Goal: Task Accomplishment & Management: Manage account settings

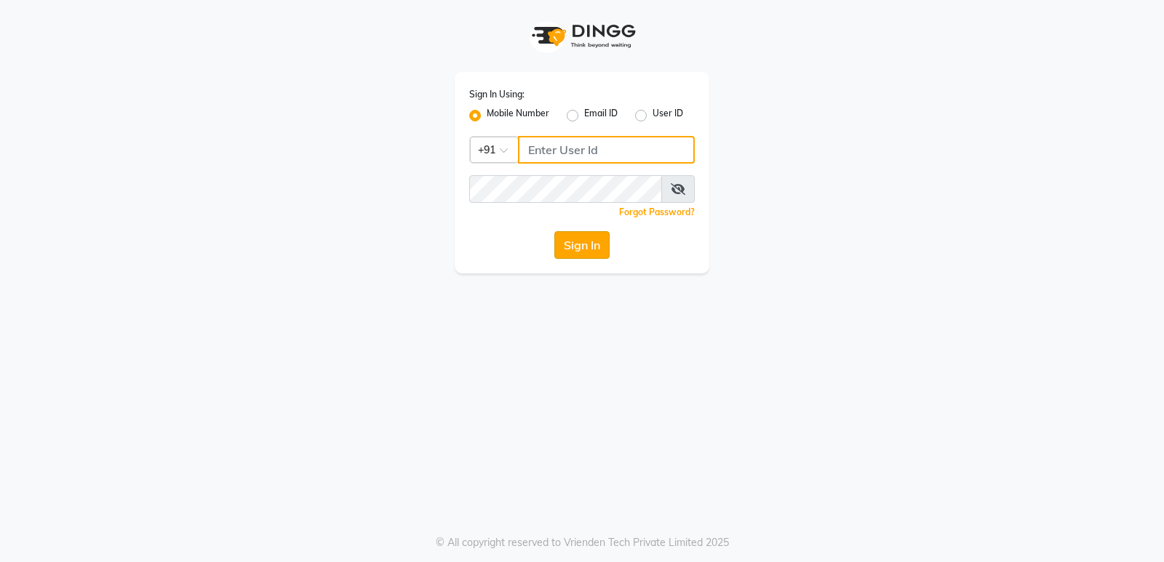
type input "8879293507"
click at [572, 255] on button "Sign In" at bounding box center [581, 245] width 55 height 28
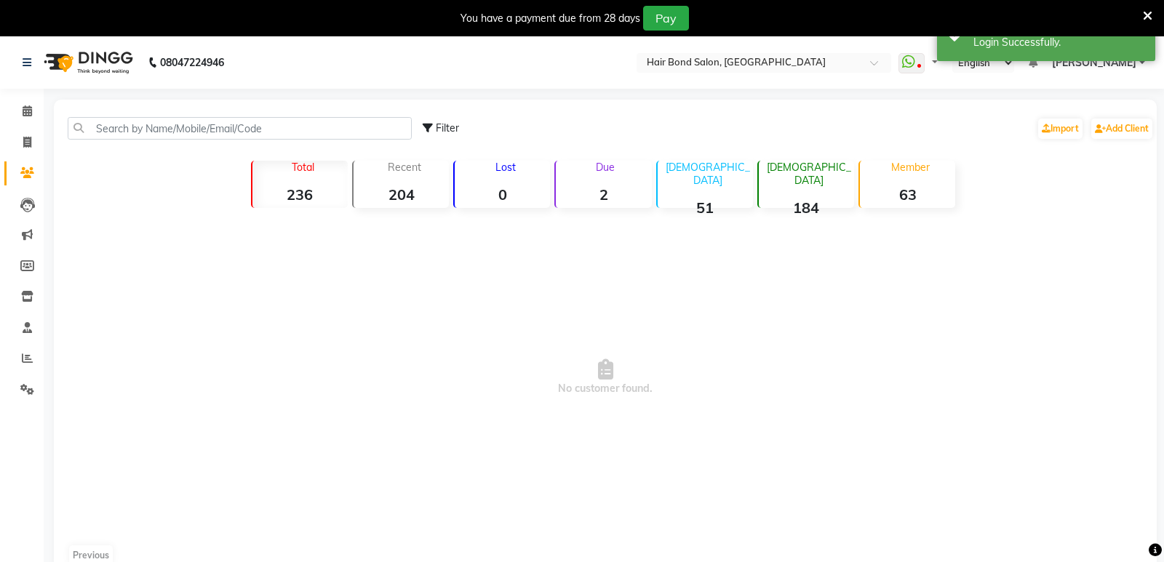
select select "en"
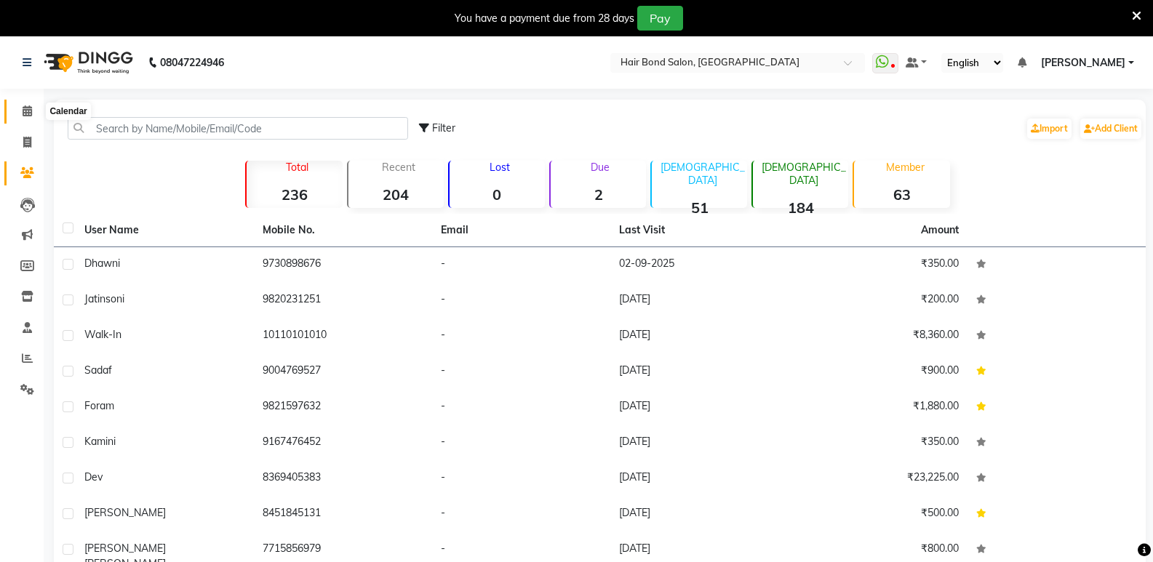
click at [23, 107] on icon at bounding box center [27, 110] width 9 height 11
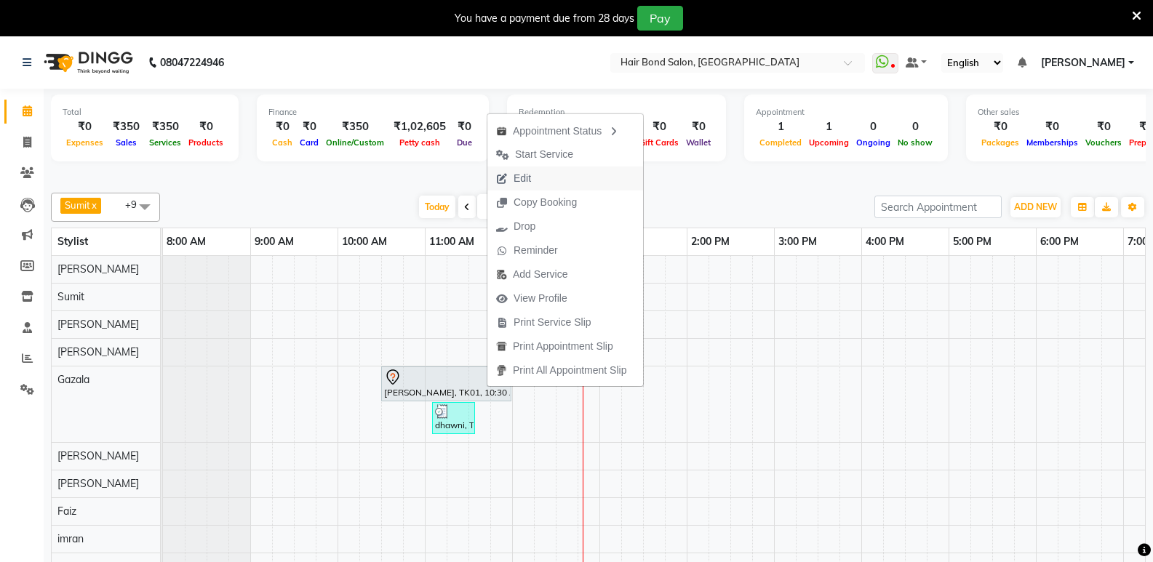
click at [561, 177] on button "Edit" at bounding box center [565, 179] width 156 height 24
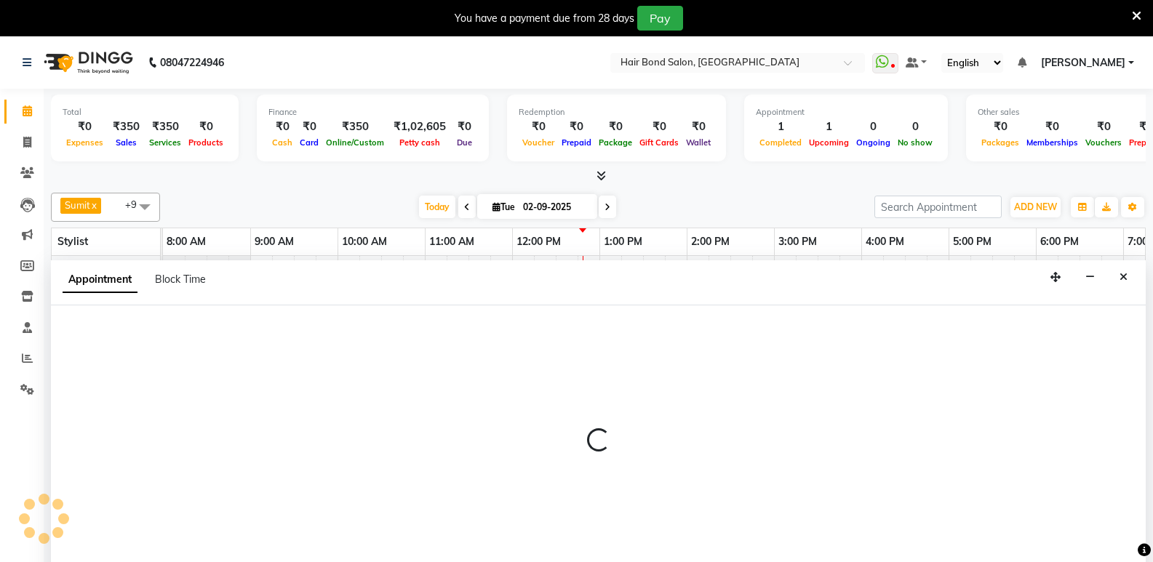
scroll to position [36, 0]
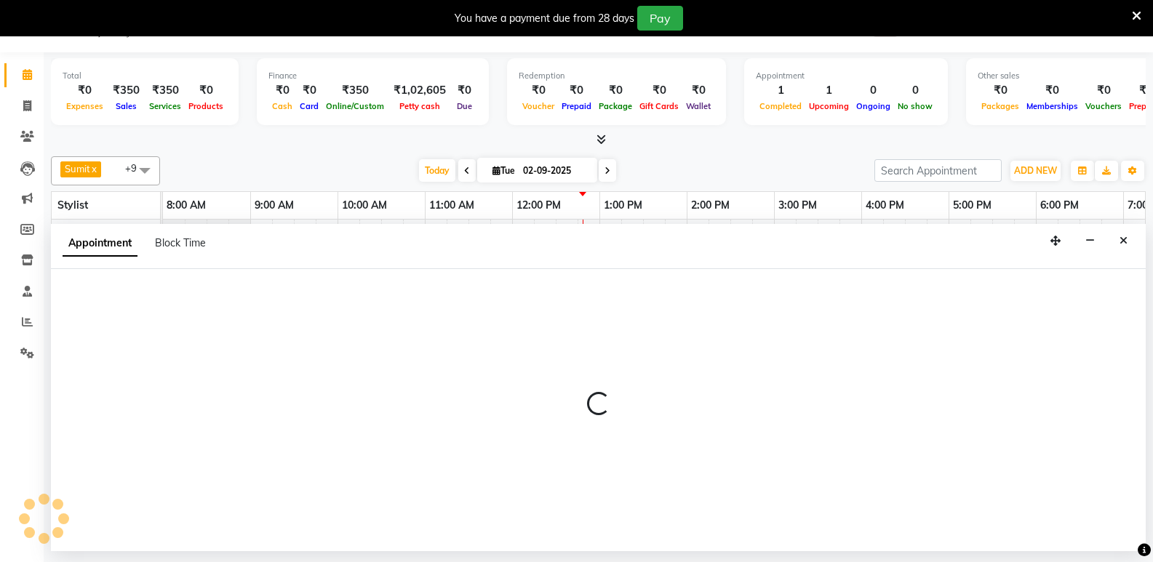
select select "tentative"
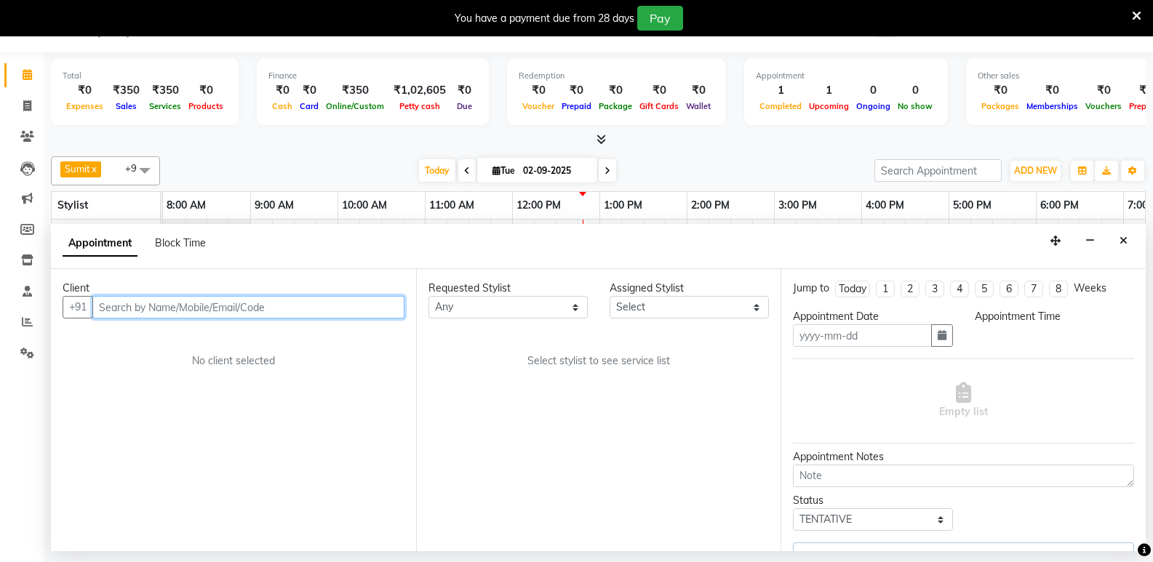
type input "02-09-2025"
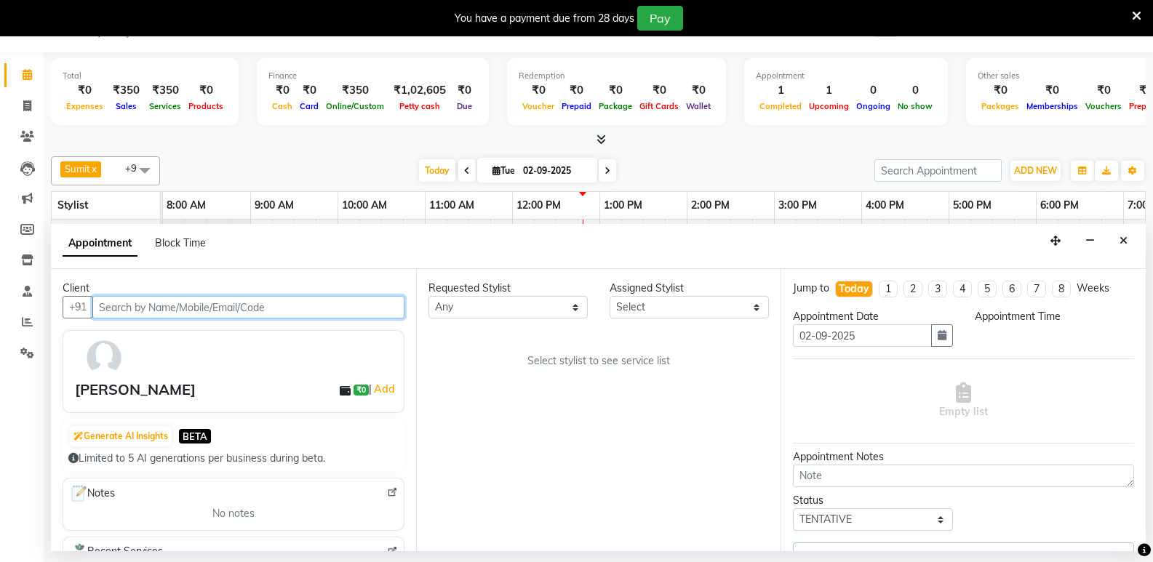
select select "88193"
select select "630"
select select "4384"
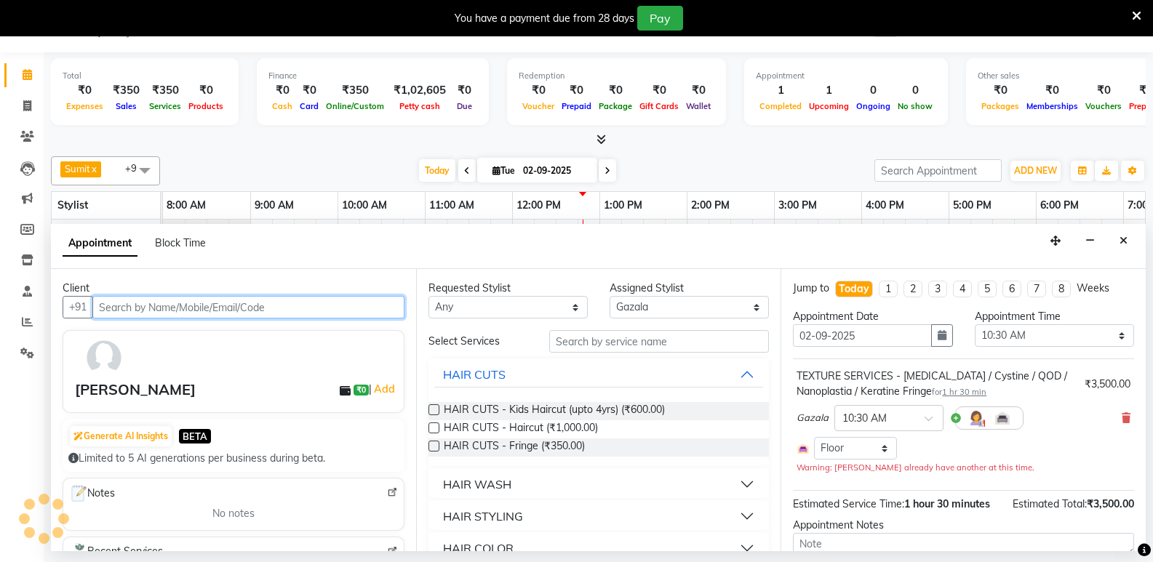
scroll to position [0, 327]
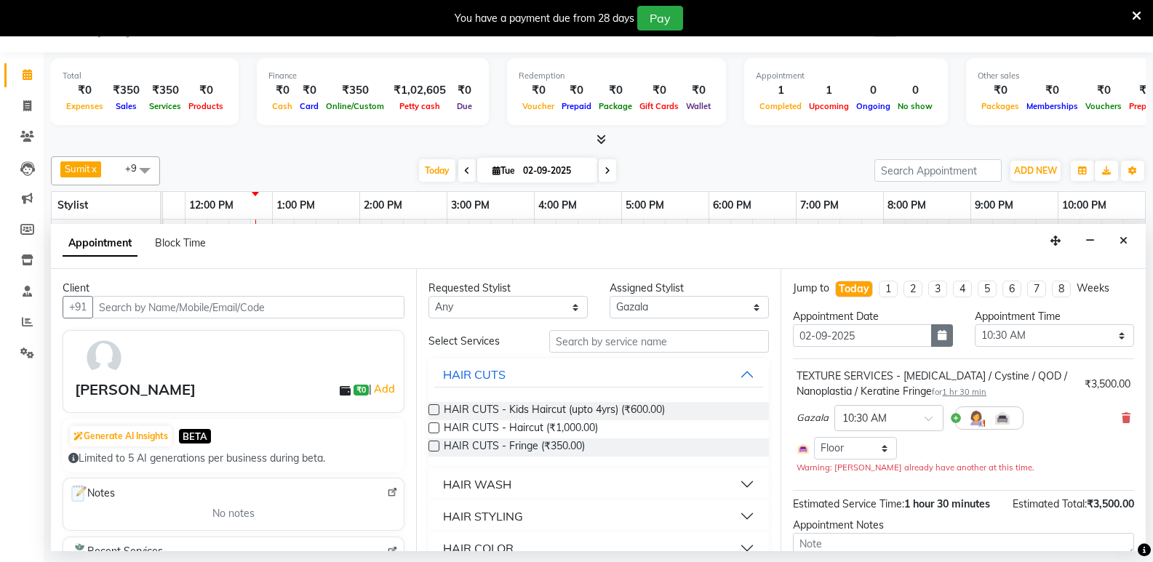
click at [931, 337] on button "button" at bounding box center [942, 335] width 22 height 23
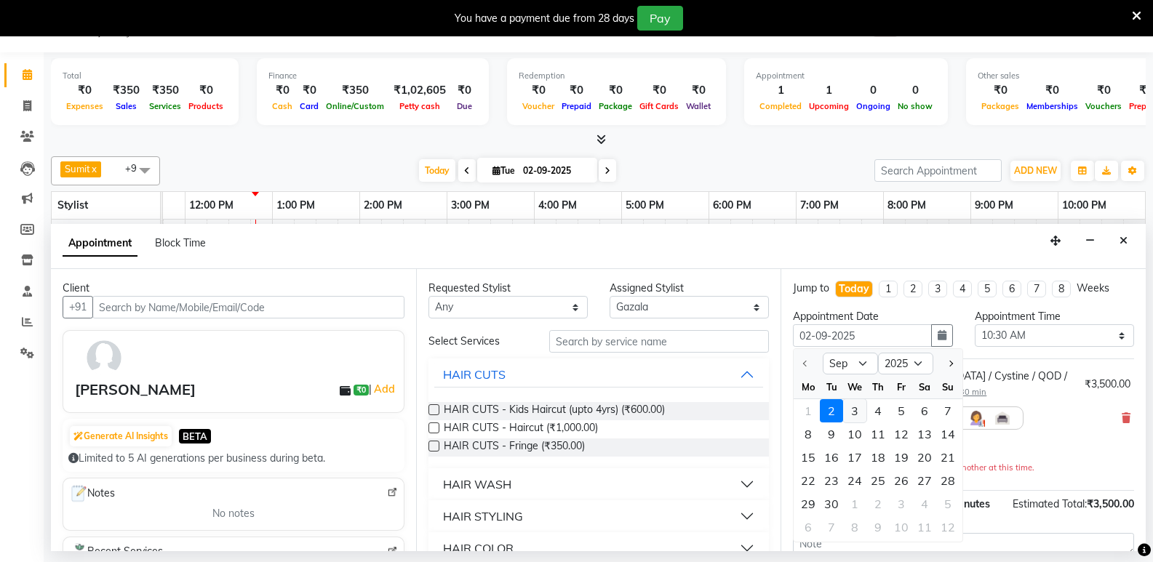
click at [855, 404] on div "3" at bounding box center [854, 410] width 23 height 23
type input "[DATE]"
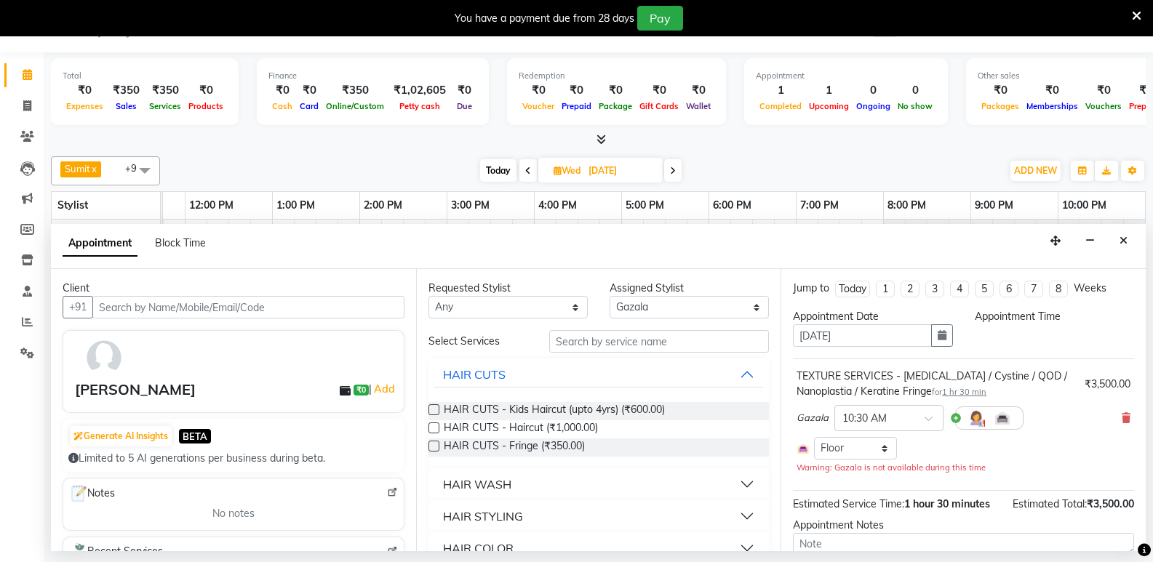
select select "630"
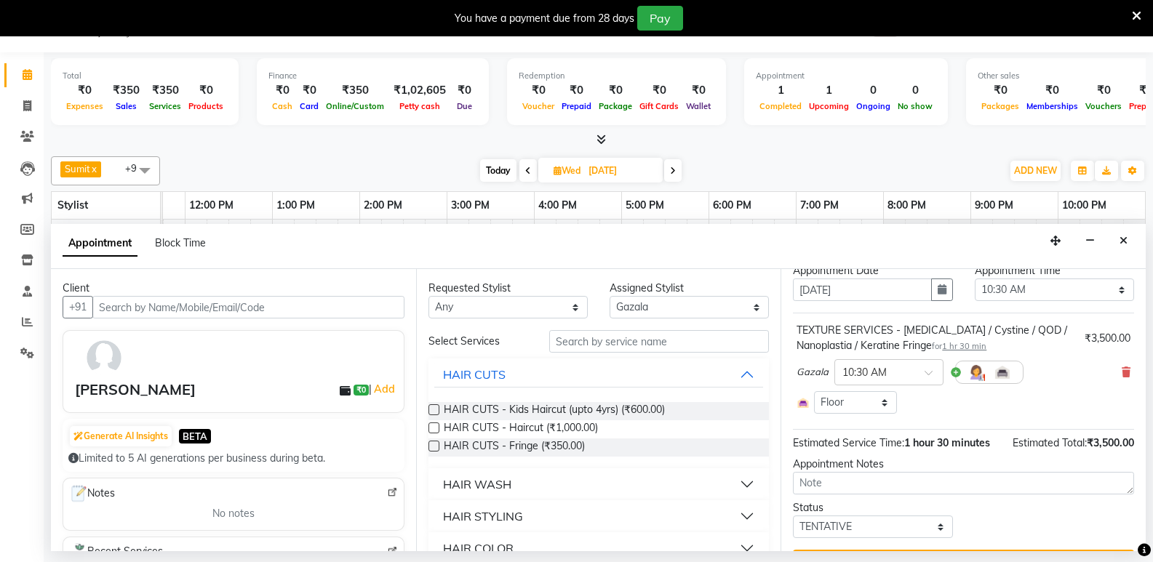
scroll to position [82, 0]
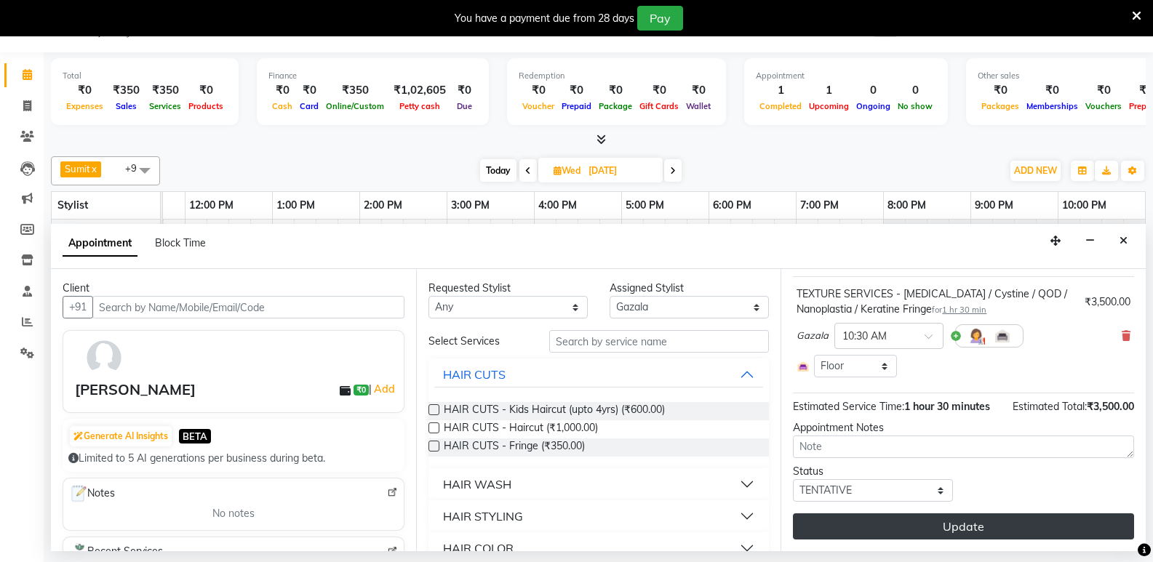
click at [922, 531] on button "Update" at bounding box center [963, 526] width 341 height 26
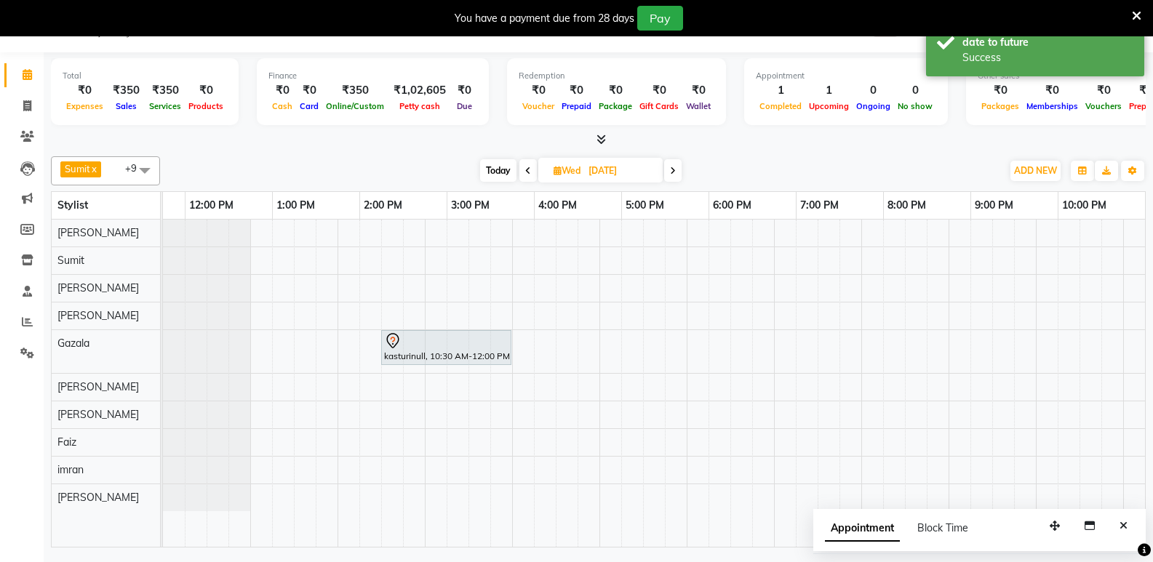
scroll to position [0, 0]
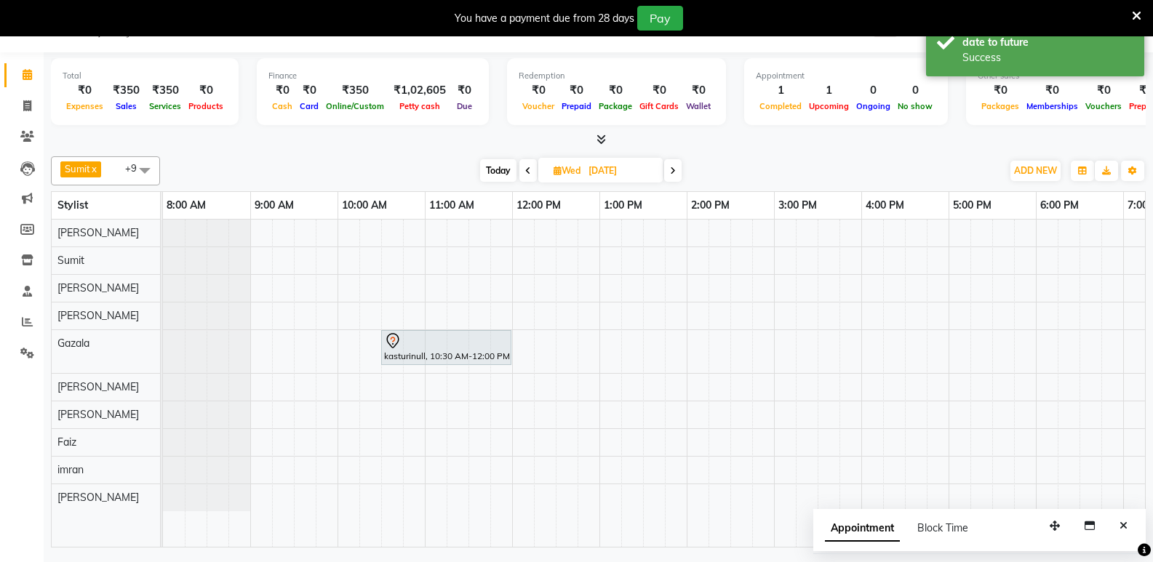
click at [494, 174] on span "Today" at bounding box center [498, 170] width 36 height 23
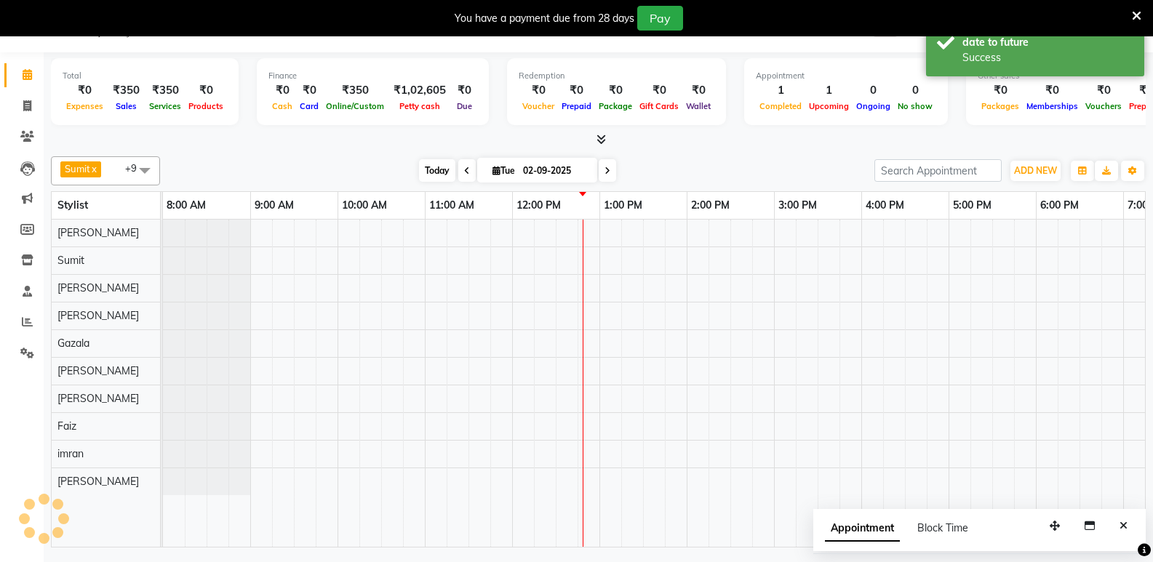
scroll to position [0, 327]
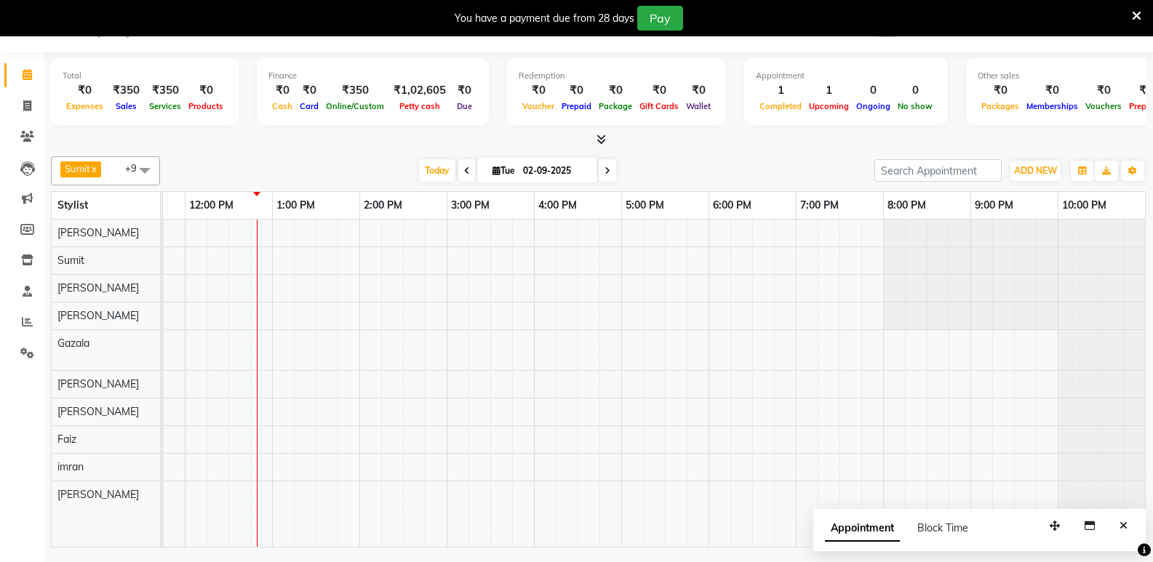
click at [611, 172] on span at bounding box center [607, 170] width 17 height 23
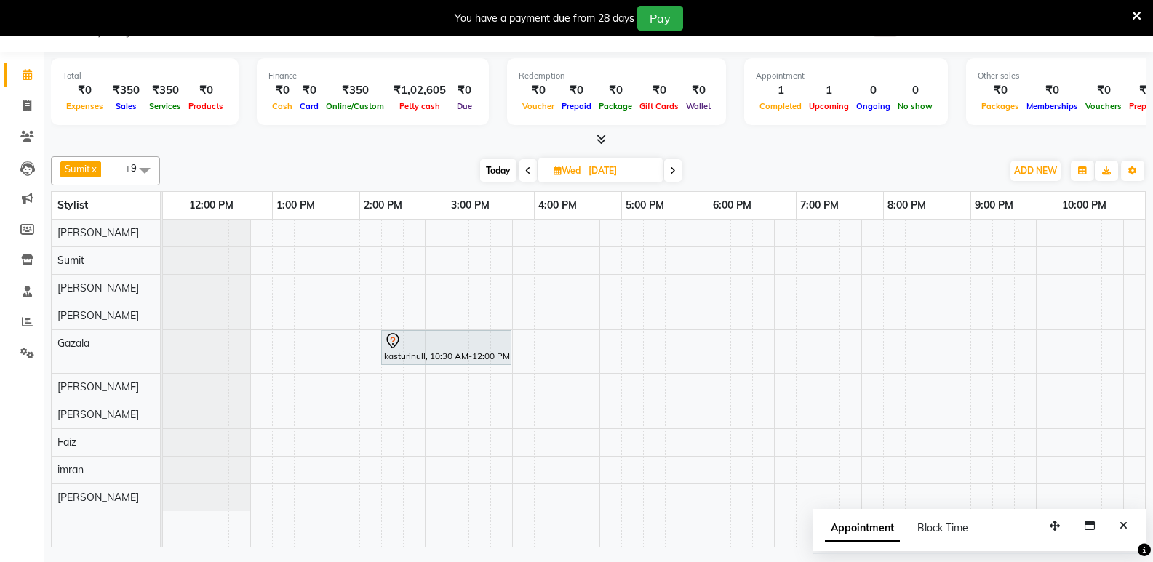
scroll to position [0, 0]
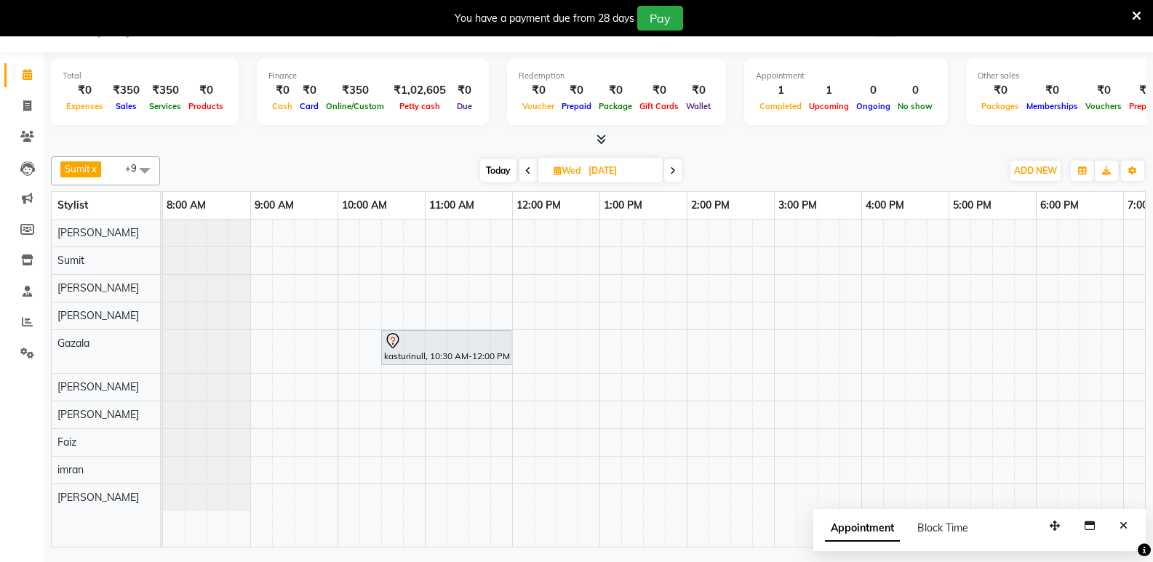
click at [487, 172] on span "Today" at bounding box center [498, 170] width 36 height 23
type input "02-09-2025"
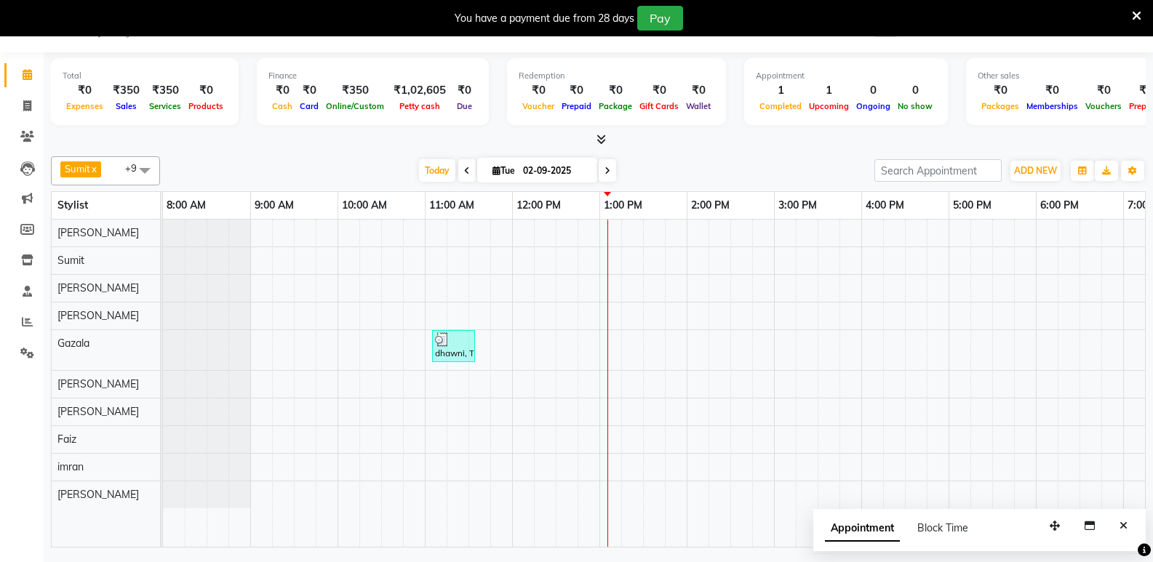
scroll to position [0, 327]
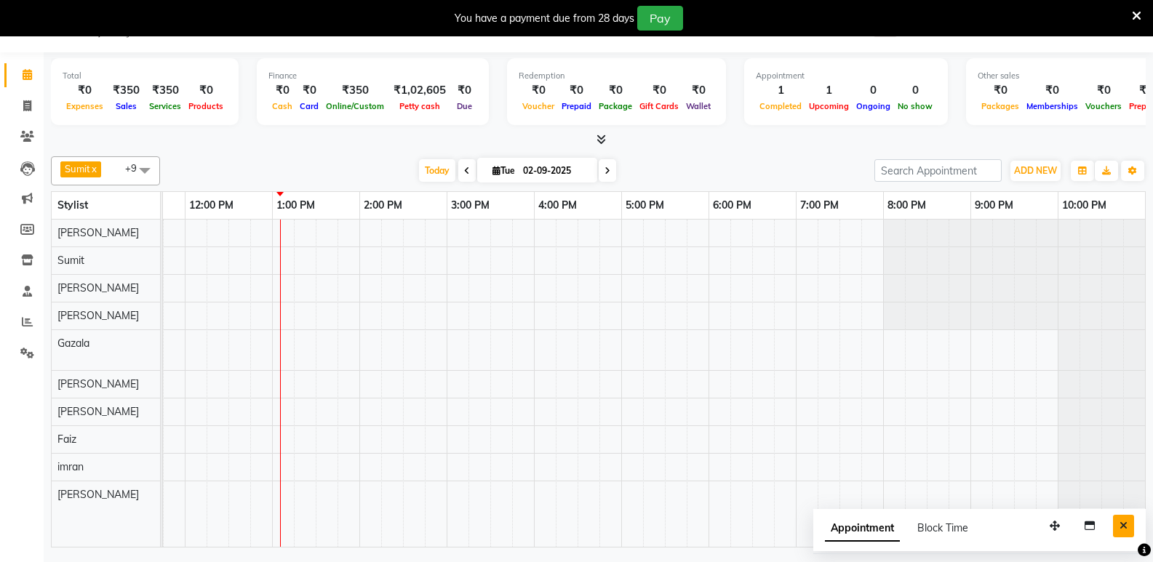
click at [1121, 526] on icon "Close" at bounding box center [1123, 526] width 8 height 10
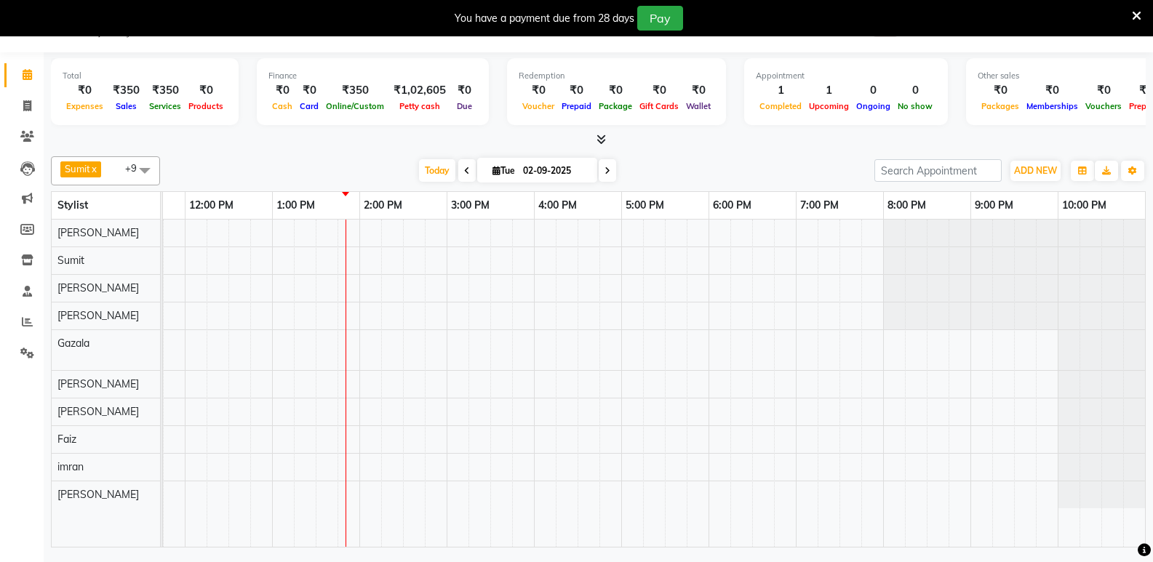
click at [108, 175] on span "Sumit x [PERSON_NAME] x [PERSON_NAME] x [PERSON_NAME] x [PERSON_NAME] x [PERSON…" at bounding box center [105, 170] width 109 height 29
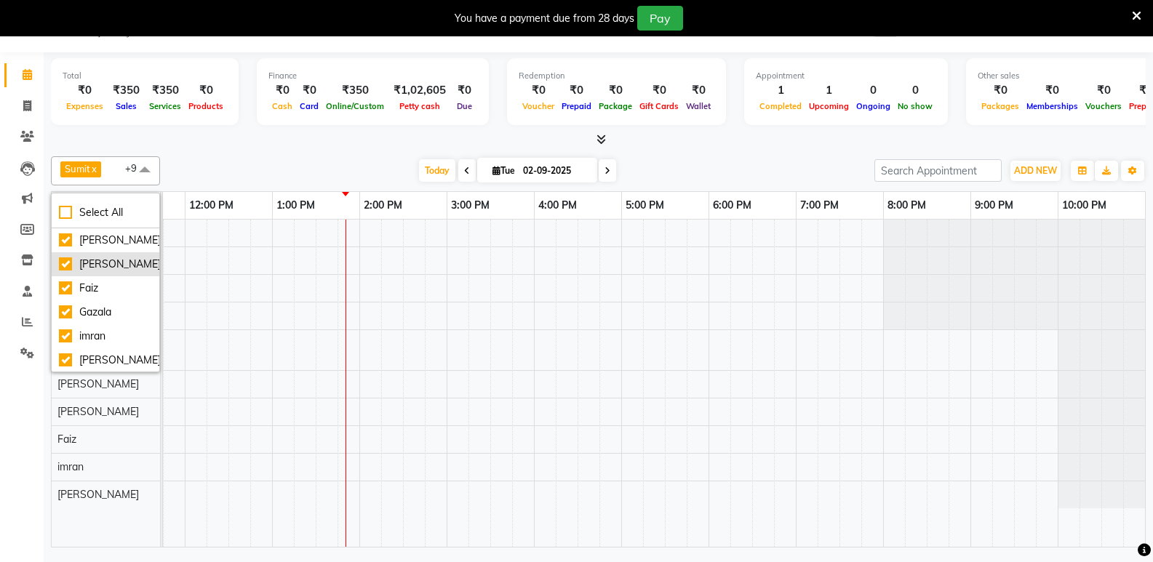
click at [59, 276] on li "[PERSON_NAME]" at bounding box center [106, 264] width 108 height 24
checkbox input "false"
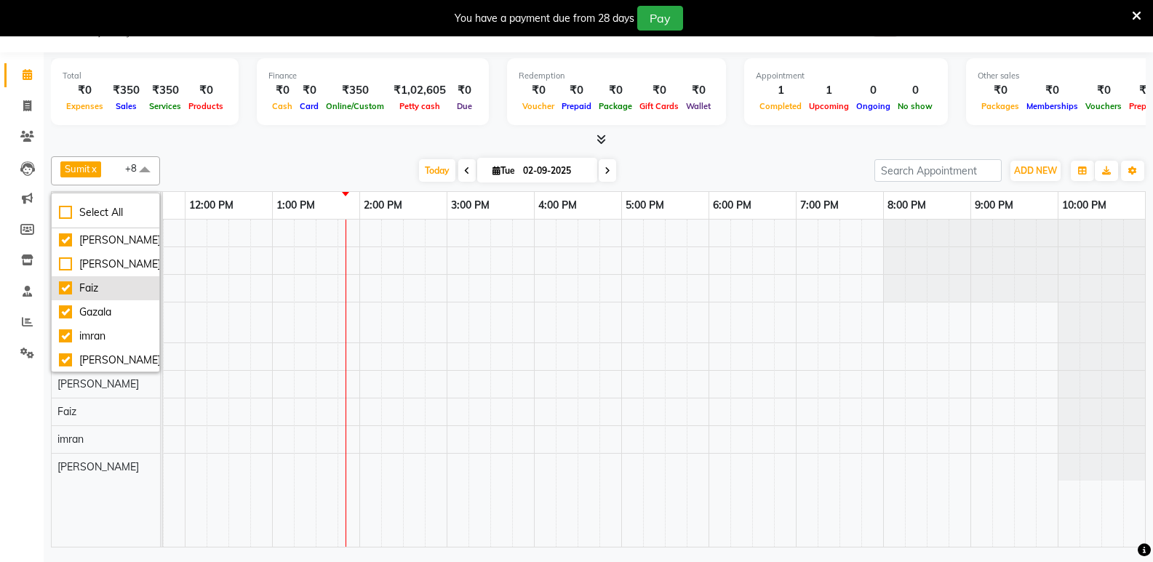
click at [68, 296] on div "Faiz" at bounding box center [105, 288] width 93 height 15
checkbox input "false"
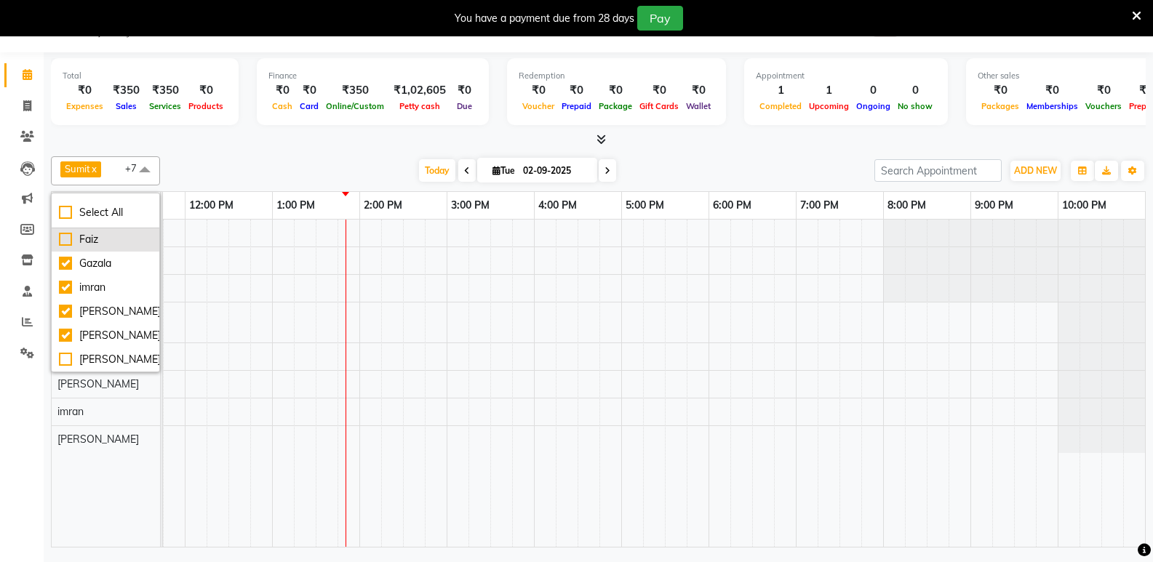
scroll to position [73, 0]
click at [63, 271] on div "imran" at bounding box center [105, 263] width 93 height 15
checkbox input "false"
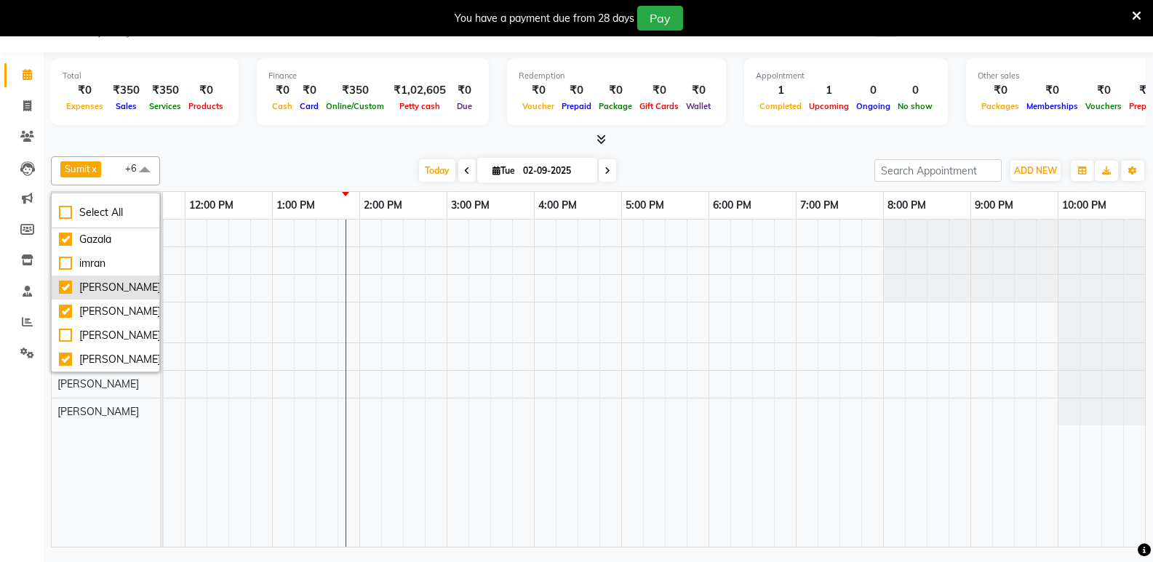
click at [70, 295] on div "[PERSON_NAME]" at bounding box center [105, 287] width 93 height 15
checkbox input "false"
click at [66, 319] on div "[PERSON_NAME]" at bounding box center [105, 311] width 93 height 15
checkbox input "false"
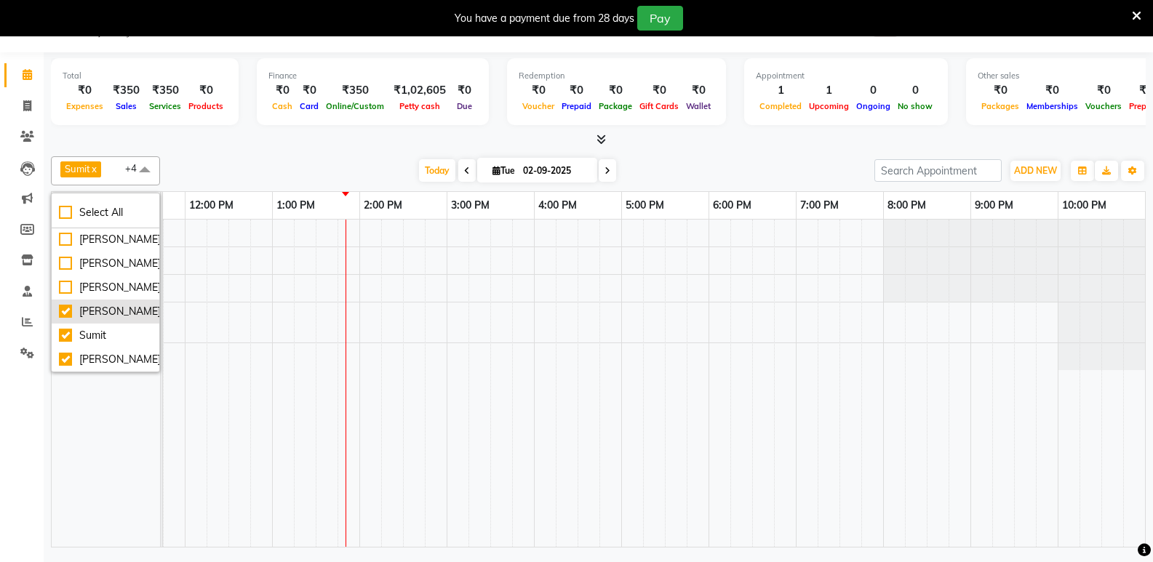
scroll to position [182, 0]
click at [67, 328] on div "Sumit" at bounding box center [105, 335] width 93 height 15
checkbox input "false"
click at [199, 144] on div at bounding box center [598, 139] width 1094 height 15
